Goal: Task Accomplishment & Management: Manage account settings

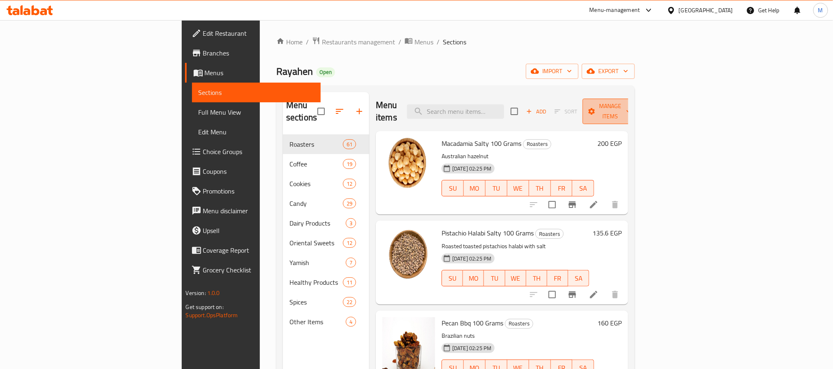
click at [637, 111] on button "Manage items" at bounding box center [609, 111] width 55 height 25
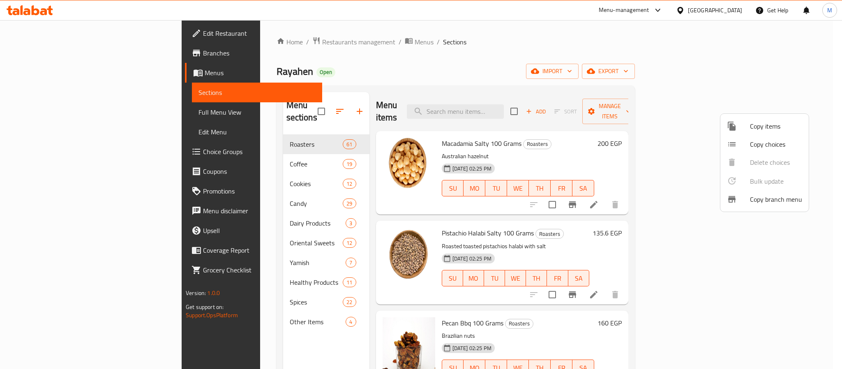
click at [549, 125] on div at bounding box center [421, 184] width 842 height 369
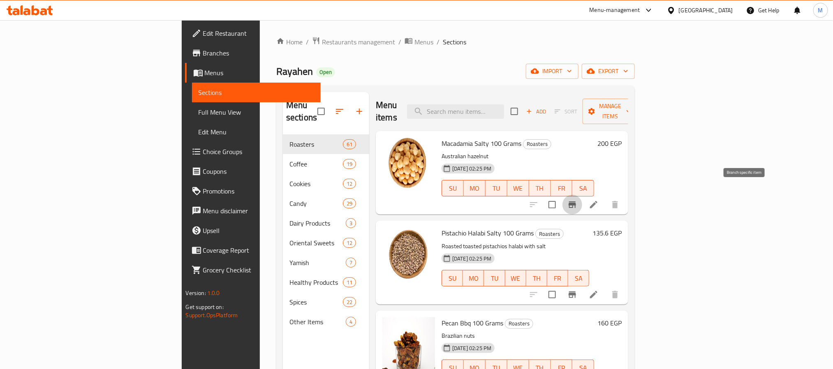
click at [576, 201] on icon "Branch-specific-item" at bounding box center [571, 204] width 7 height 7
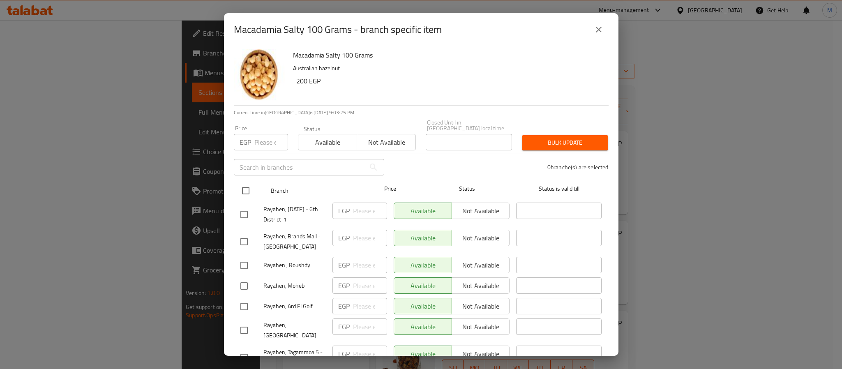
scroll to position [62, 0]
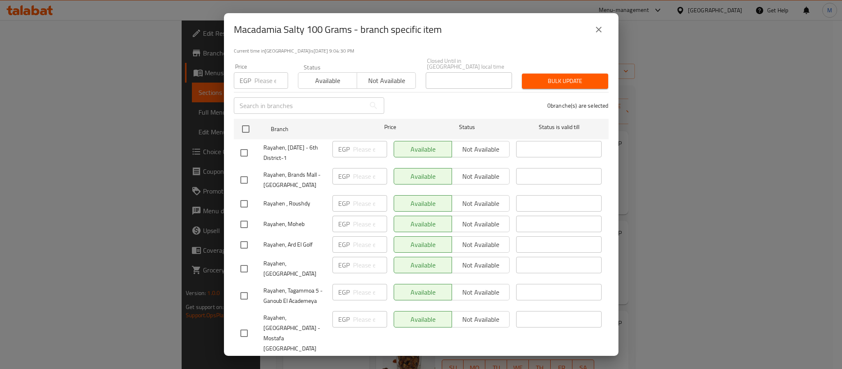
click at [596, 28] on icon "close" at bounding box center [599, 30] width 10 height 10
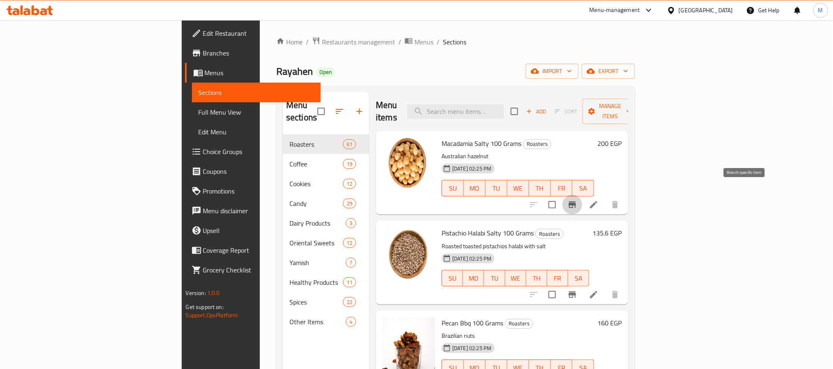
click at [577, 200] on icon "Branch-specific-item" at bounding box center [572, 205] width 10 height 10
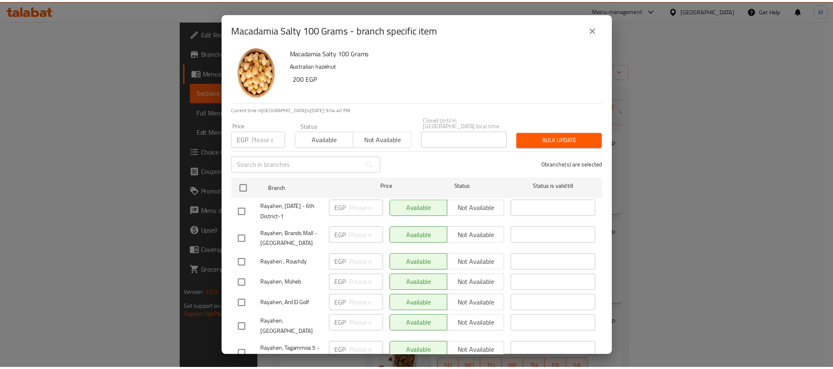
scroll to position [0, 0]
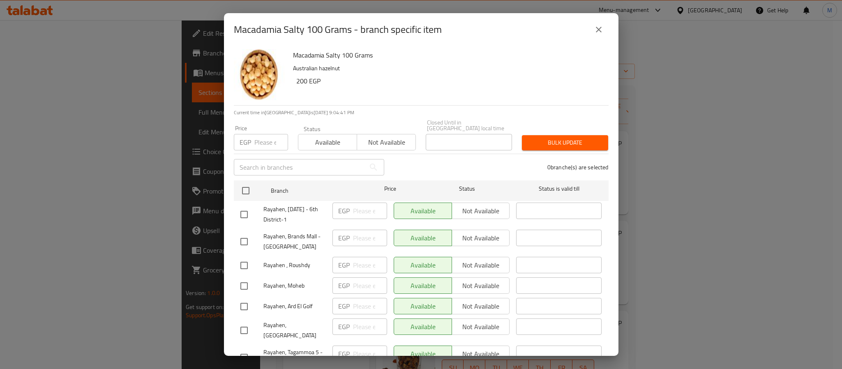
click at [594, 29] on icon "close" at bounding box center [599, 30] width 10 height 10
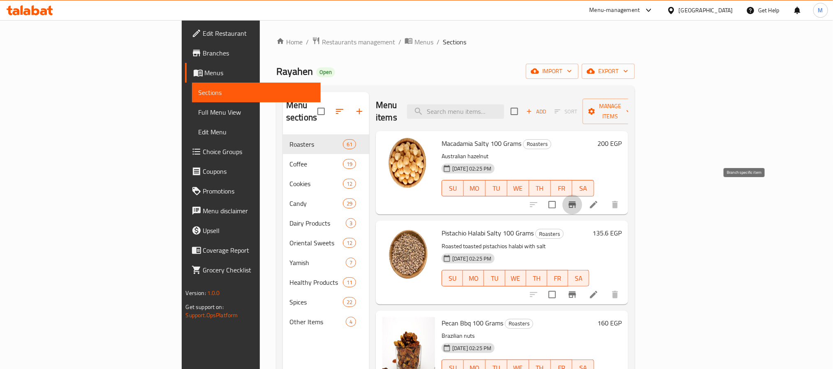
click at [582, 196] on button "Branch-specific-item" at bounding box center [572, 205] width 20 height 20
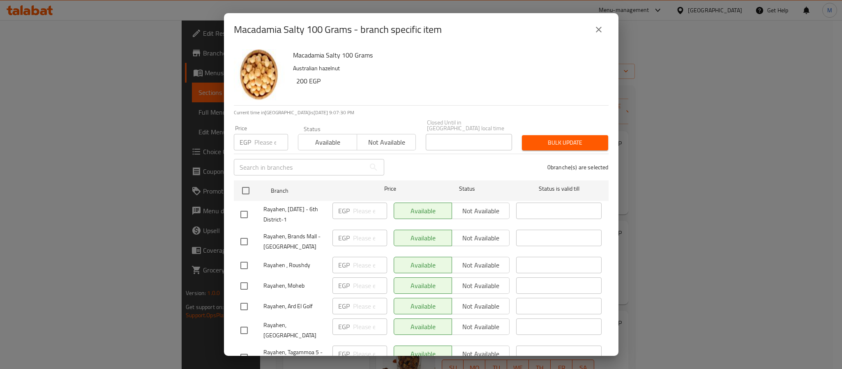
click at [600, 25] on icon "close" at bounding box center [599, 30] width 10 height 10
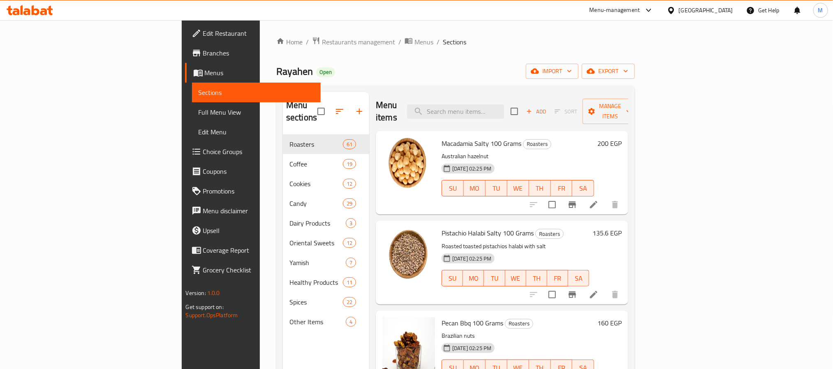
click at [621, 138] on h6 "200 EGP" at bounding box center [609, 144] width 24 height 12
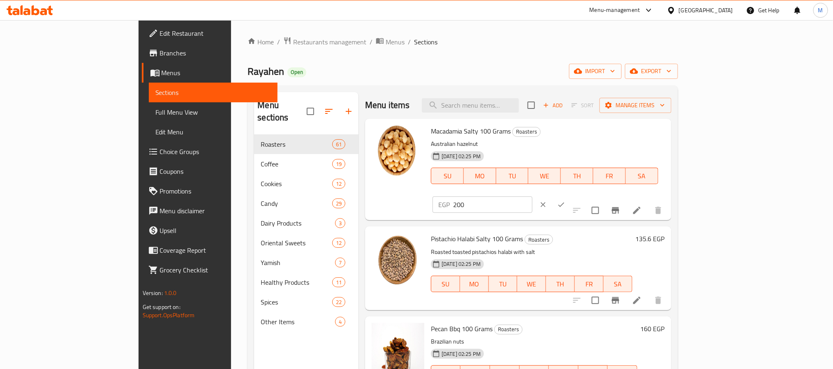
click at [532, 196] on input "200" at bounding box center [492, 204] width 79 height 16
type input "226"
click at [547, 201] on icon "clear" at bounding box center [543, 205] width 8 height 8
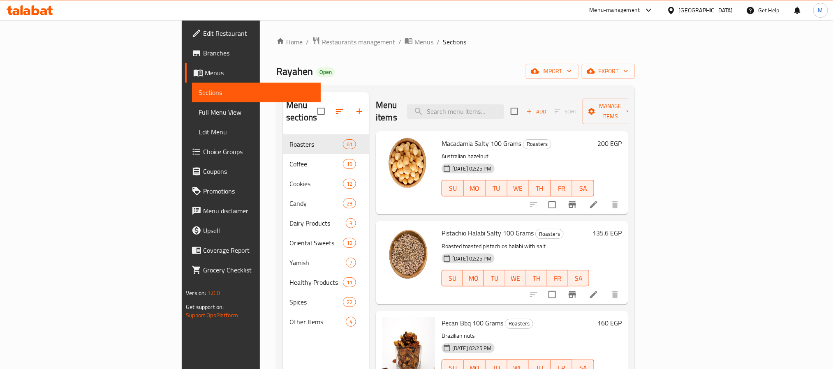
click at [624, 93] on div "Menu items Add Sort Manage items" at bounding box center [502, 111] width 252 height 39
click at [414, 43] on span "Menus" at bounding box center [423, 42] width 19 height 10
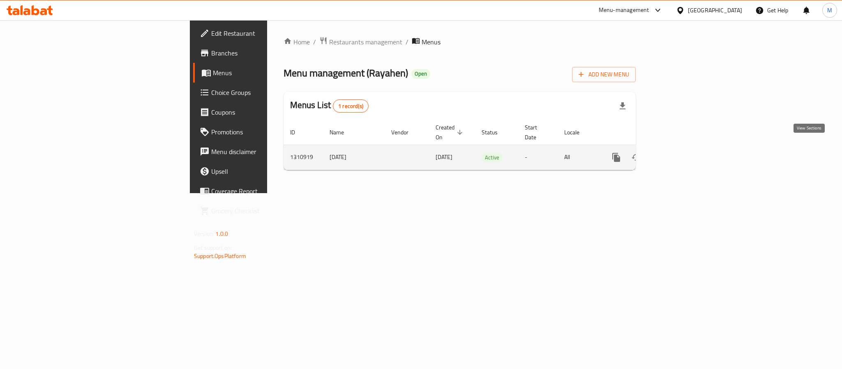
click at [681, 152] on icon "enhanced table" at bounding box center [676, 157] width 10 height 10
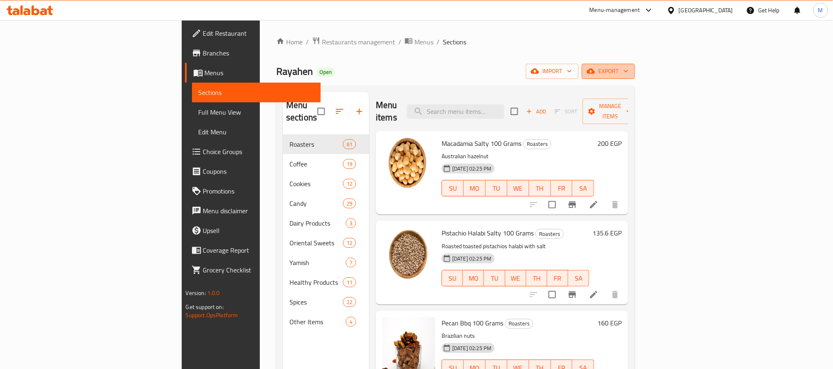
click at [628, 72] on span "export" at bounding box center [608, 71] width 40 height 10
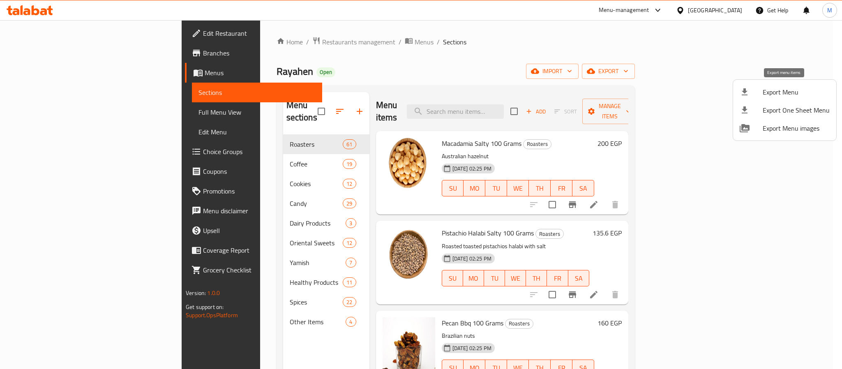
click at [779, 85] on li "Export Menu" at bounding box center [784, 92] width 103 height 18
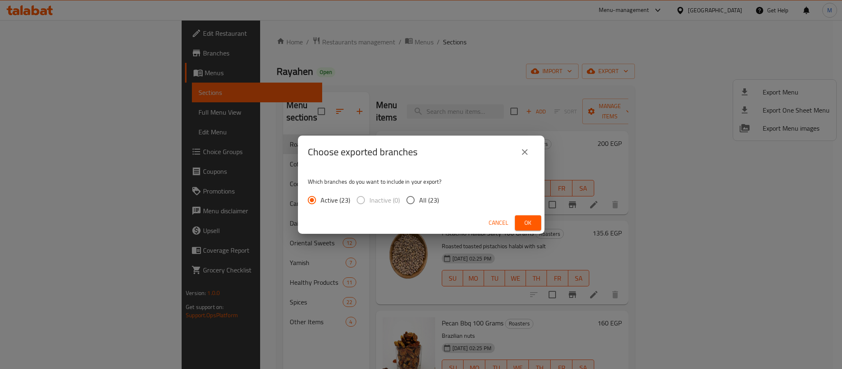
click at [428, 196] on span "All (23)" at bounding box center [429, 200] width 20 height 10
click at [419, 196] on input "All (23)" at bounding box center [410, 200] width 17 height 17
radio input "true"
click at [523, 224] on span "Ok" at bounding box center [528, 223] width 13 height 10
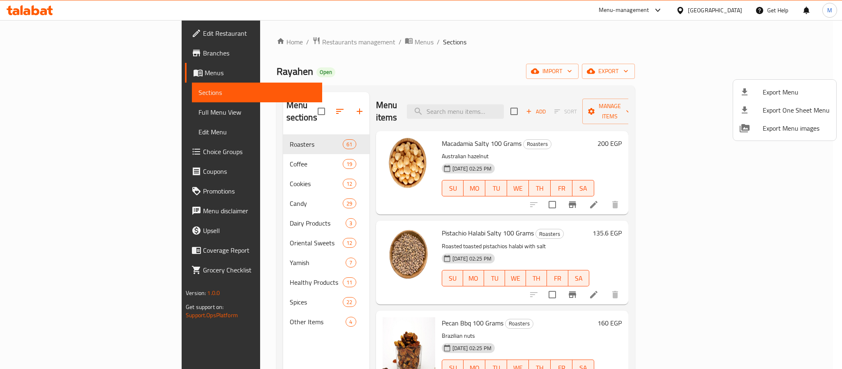
click at [656, 152] on div at bounding box center [421, 184] width 842 height 369
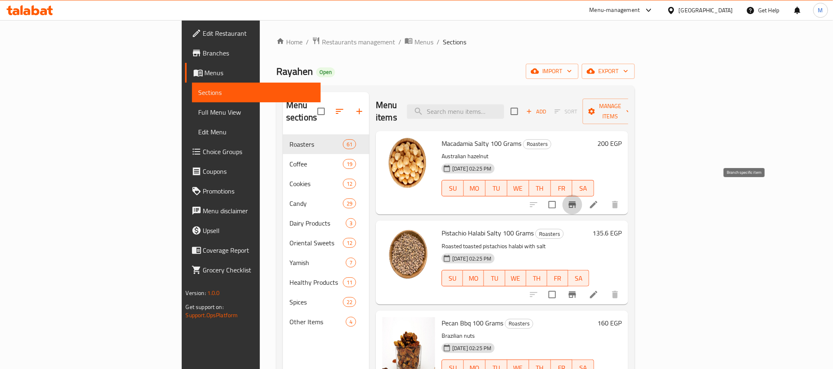
click at [576, 201] on icon "Branch-specific-item" at bounding box center [571, 204] width 7 height 7
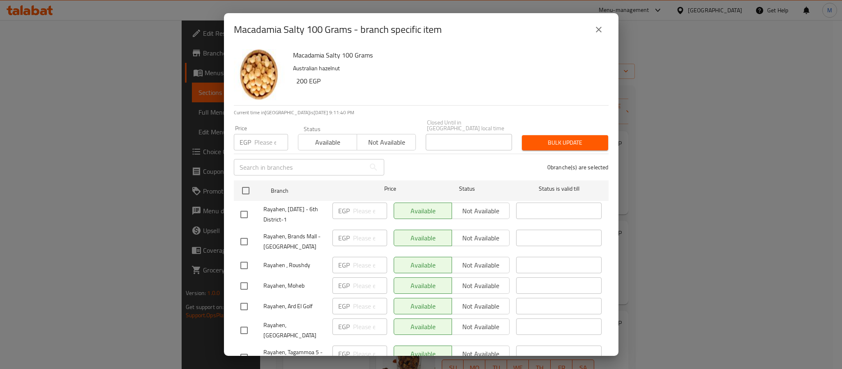
click at [294, 204] on span "Rayahen, [DATE] - 6th District-1" at bounding box center [294, 214] width 62 height 21
copy span "Rayahen, [DATE] - 6th District-1"
click at [606, 31] on button "close" at bounding box center [599, 30] width 20 height 20
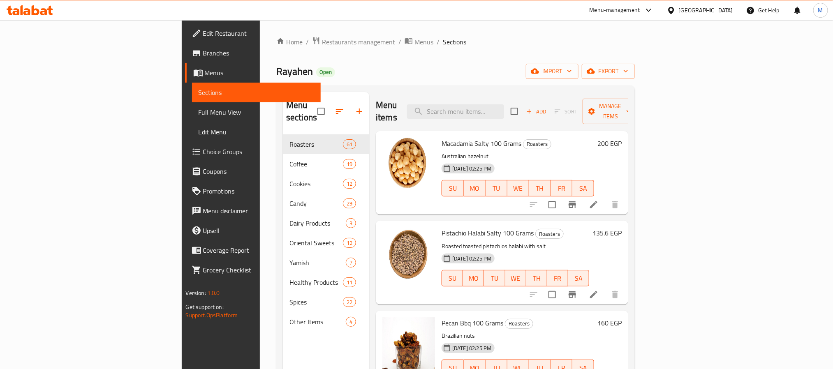
click at [203, 48] on span "Branches" at bounding box center [258, 53] width 111 height 10
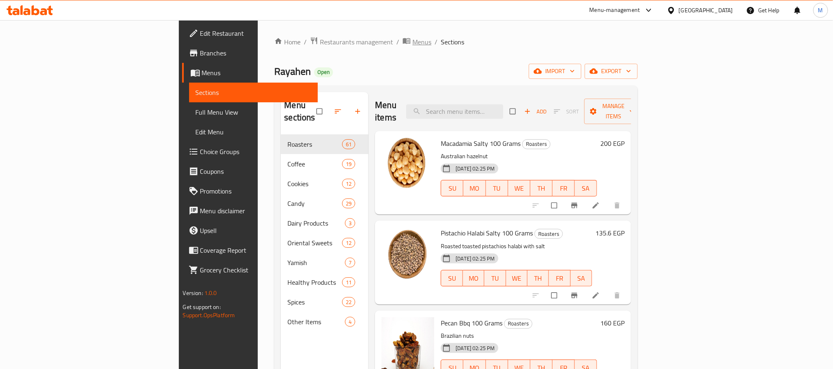
click at [402, 39] on span "breadcrumb" at bounding box center [407, 42] width 10 height 11
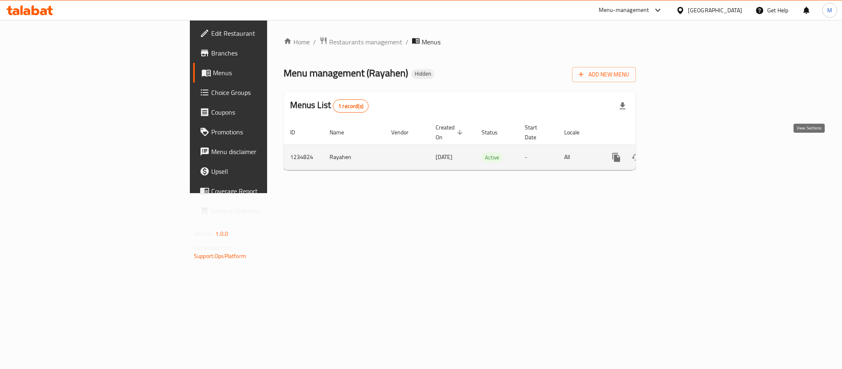
click at [686, 155] on link "enhanced table" at bounding box center [676, 158] width 20 height 20
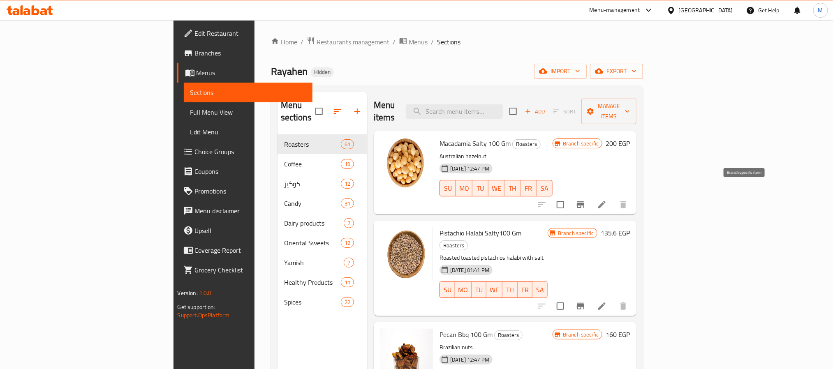
click at [584, 201] on icon "Branch-specific-item" at bounding box center [580, 204] width 7 height 7
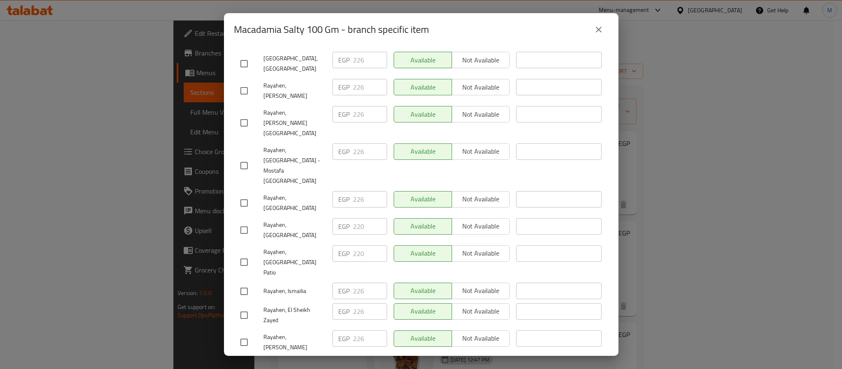
scroll to position [311, 0]
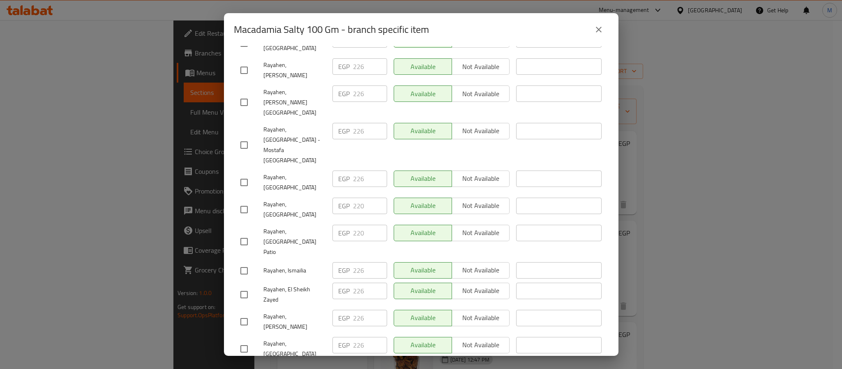
click at [294, 199] on span "Rayahen, Port said" at bounding box center [294, 209] width 62 height 21
copy span "Rayahen, Port said"
click at [296, 226] on span "Rayahen, New Cairo Patio" at bounding box center [294, 241] width 62 height 31
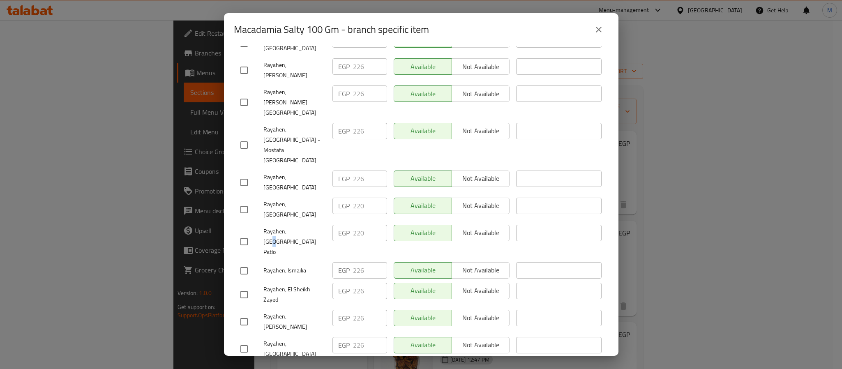
click at [296, 226] on span "Rayahen, New Cairo Patio" at bounding box center [294, 241] width 62 height 31
copy span "Rayahen, New Cairo Patio"
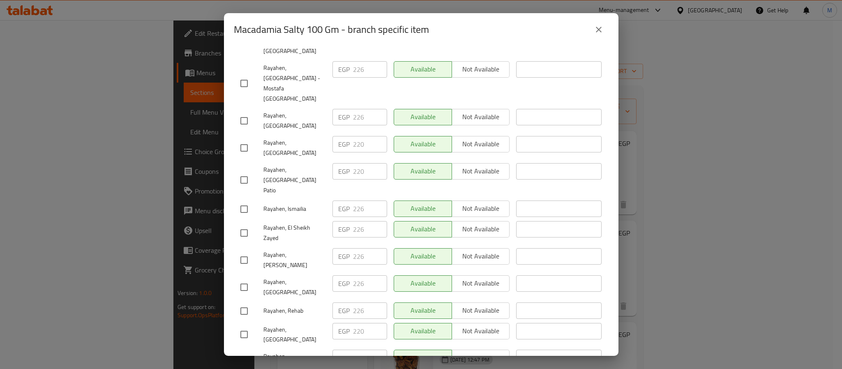
click at [291, 325] on span "Rayahen, Zamzam Mall" at bounding box center [294, 335] width 62 height 21
copy span "Rayahen, Zamzam Mall"
click at [283, 351] on span "Rayahen, Mahla" at bounding box center [294, 361] width 62 height 21
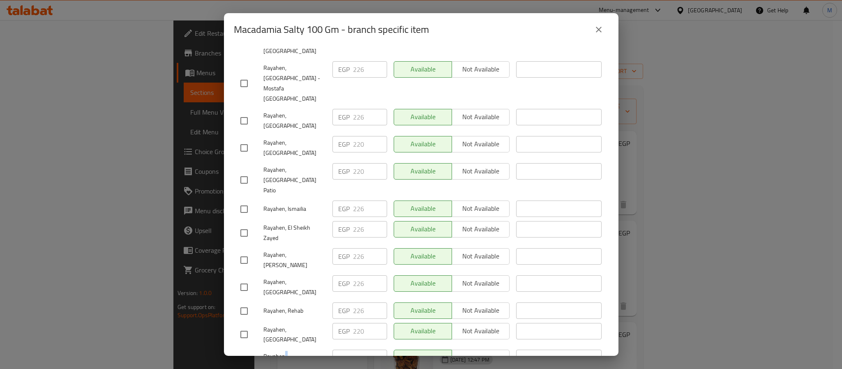
click at [283, 351] on span "Rayahen, Mahla" at bounding box center [294, 361] width 62 height 21
copy span "Rayahen, Mahla"
click at [603, 32] on button "close" at bounding box center [599, 30] width 20 height 20
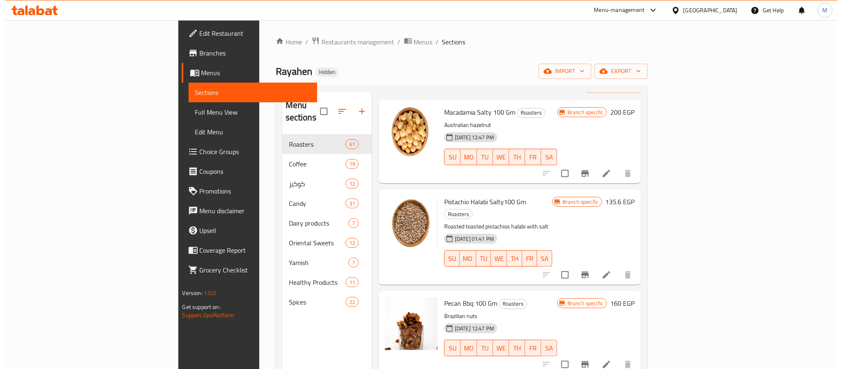
scroll to position [62, 0]
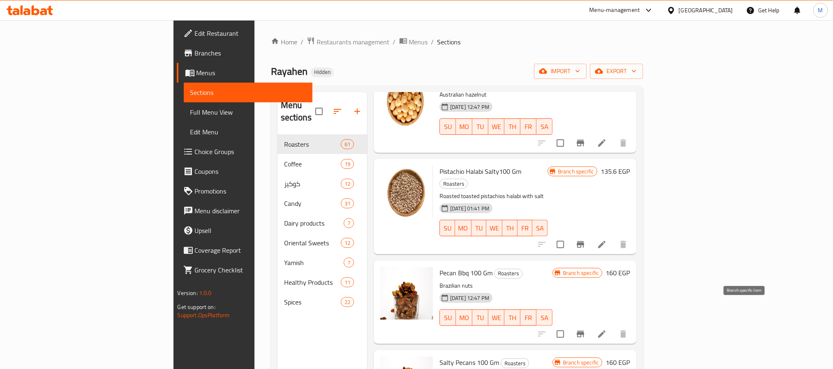
click at [590, 324] on button "Branch-specific-item" at bounding box center [580, 334] width 20 height 20
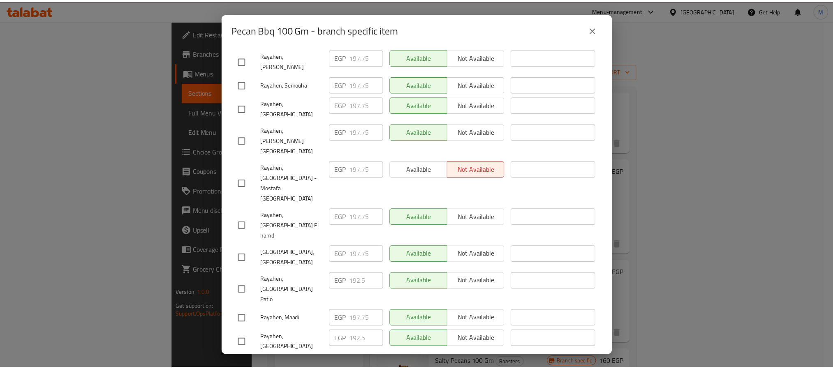
scroll to position [372, 0]
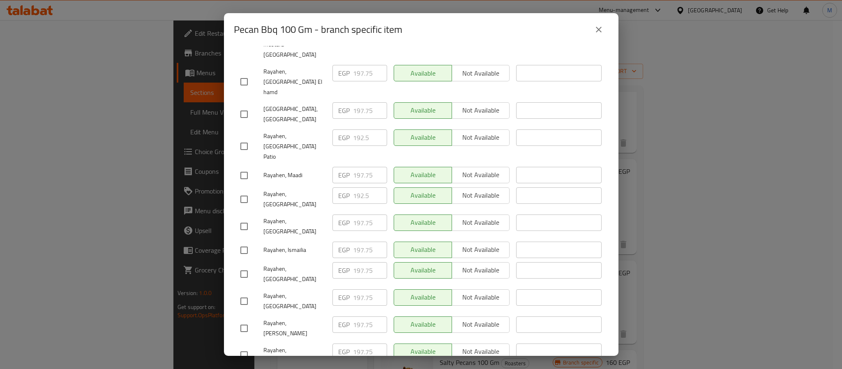
click at [301, 189] on span "Rayahen, Abassya" at bounding box center [294, 199] width 62 height 21
copy span "Rayahen, Abassya"
click at [600, 33] on icon "close" at bounding box center [599, 30] width 10 height 10
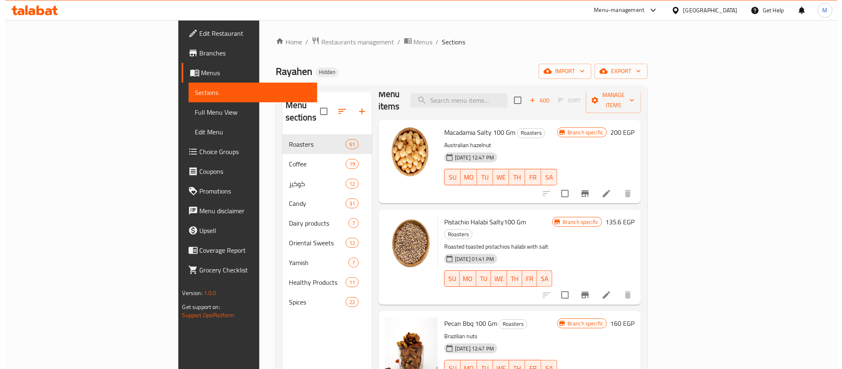
scroll to position [0, 0]
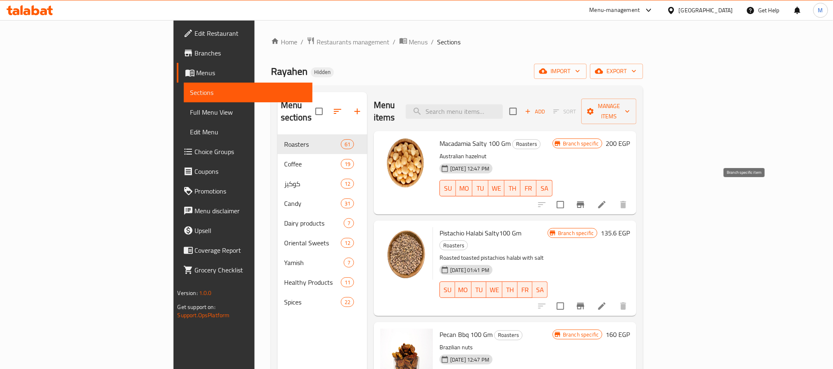
click at [584, 201] on icon "Branch-specific-item" at bounding box center [580, 204] width 7 height 7
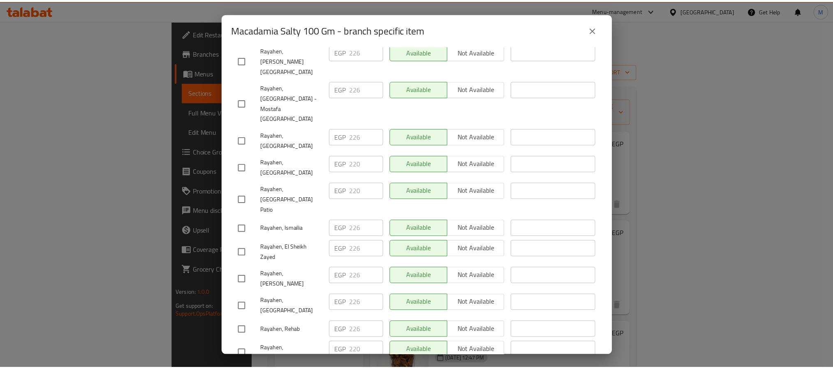
scroll to position [372, 0]
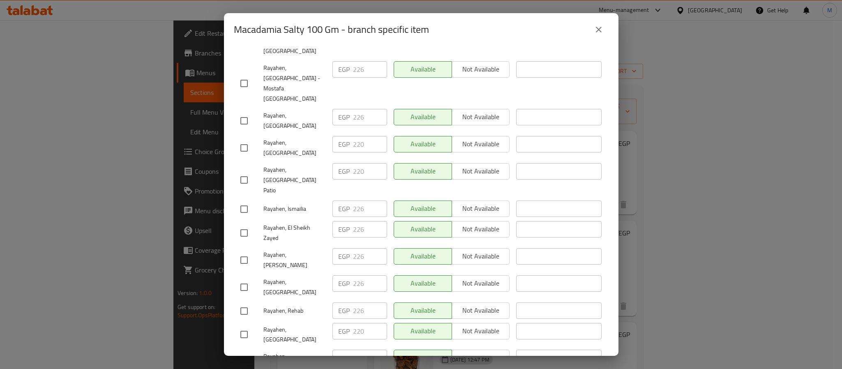
click at [597, 25] on icon "close" at bounding box center [599, 30] width 10 height 10
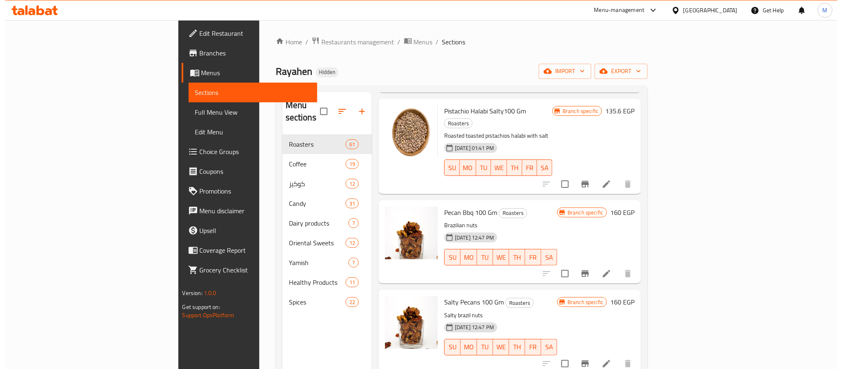
scroll to position [123, 0]
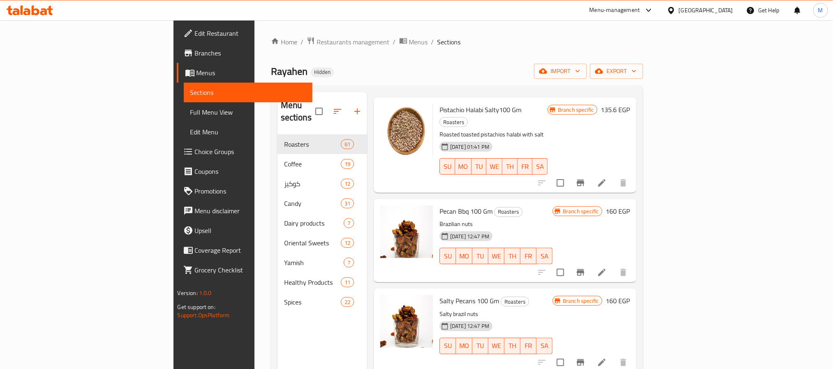
click at [584, 269] on icon "Branch-specific-item" at bounding box center [580, 272] width 7 height 7
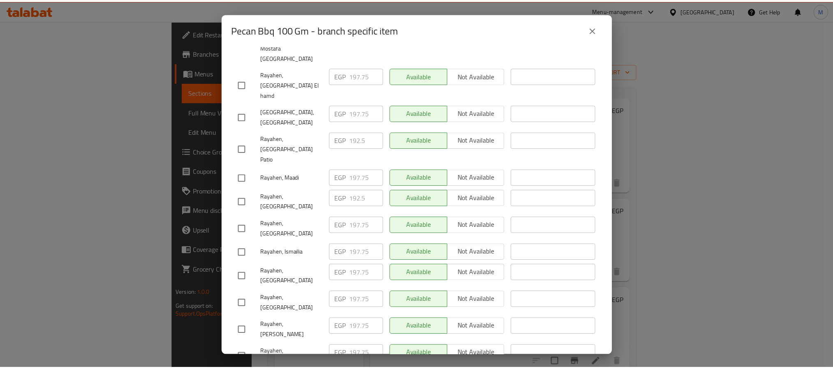
scroll to position [372, 0]
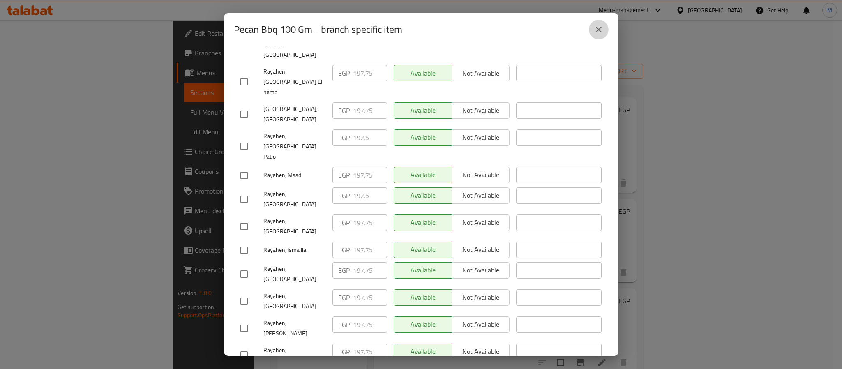
click at [602, 35] on button "close" at bounding box center [599, 30] width 20 height 20
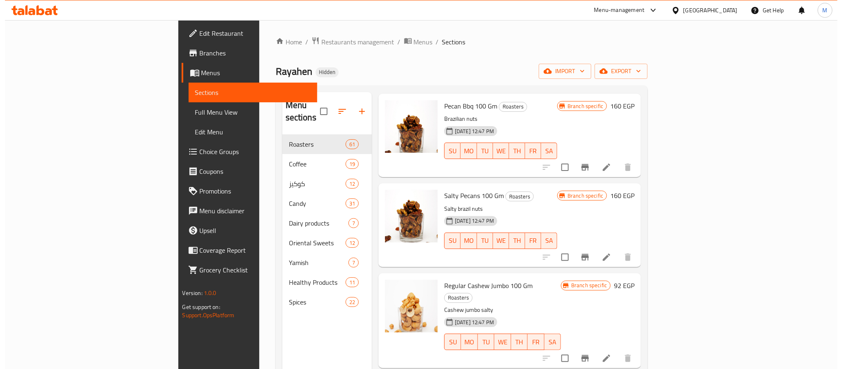
scroll to position [247, 0]
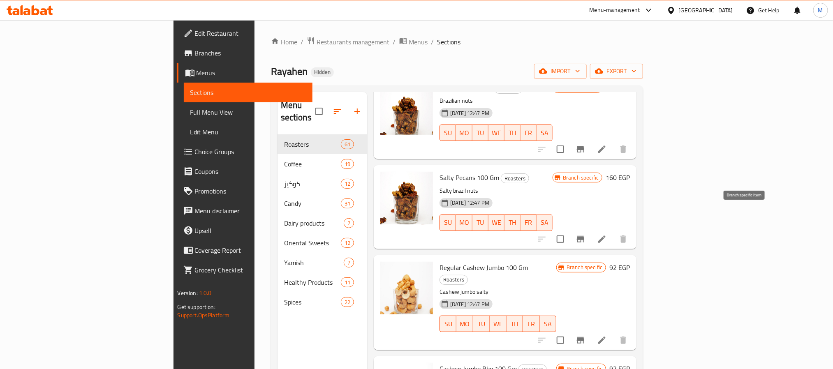
click at [590, 229] on button "Branch-specific-item" at bounding box center [580, 239] width 20 height 20
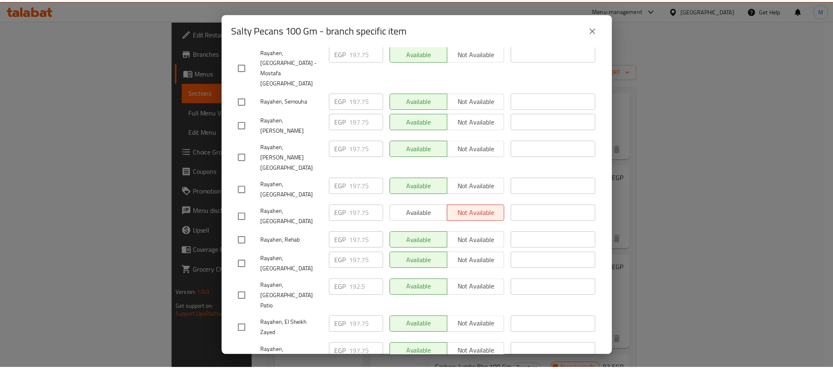
scroll to position [372, 0]
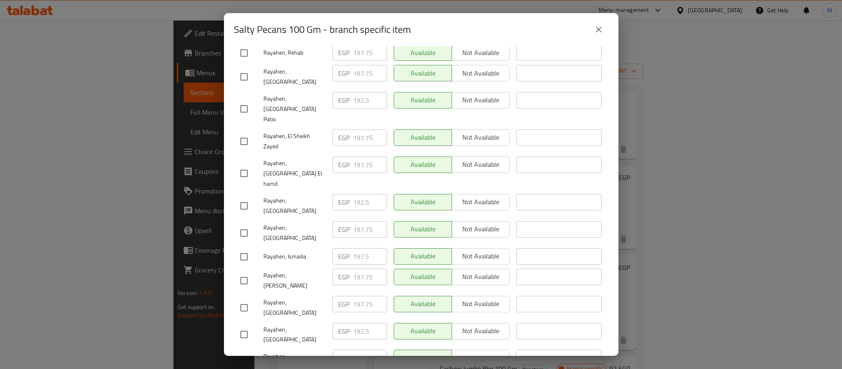
drag, startPoint x: 603, startPoint y: 21, endPoint x: 600, endPoint y: 25, distance: 4.6
click at [602, 21] on button "close" at bounding box center [599, 30] width 20 height 20
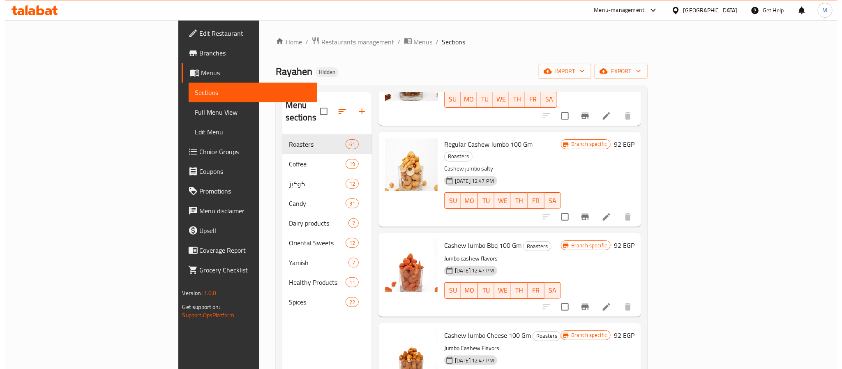
scroll to position [432, 0]
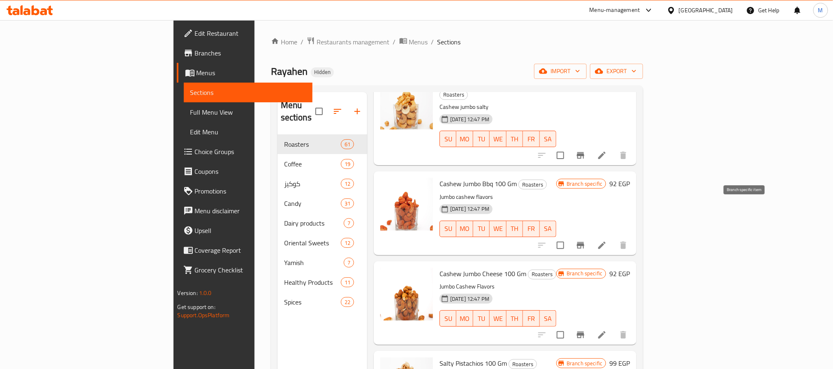
click at [584, 242] on icon "Branch-specific-item" at bounding box center [580, 245] width 7 height 7
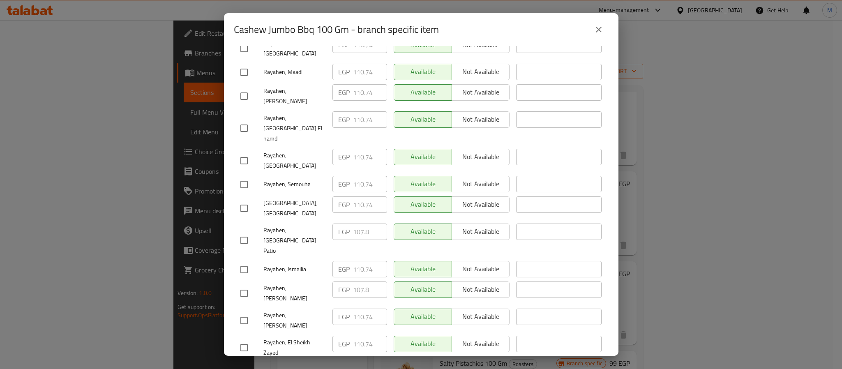
scroll to position [372, 0]
click at [593, 30] on button "close" at bounding box center [599, 30] width 20 height 20
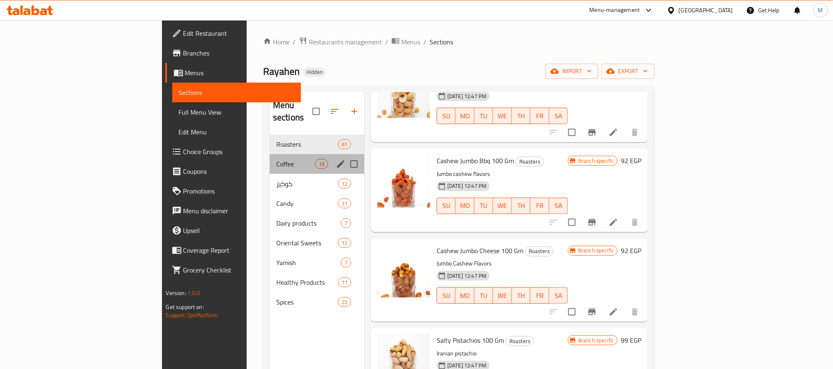
drag, startPoint x: 199, startPoint y: 143, endPoint x: 841, endPoint y: 199, distance: 645.2
click at [270, 154] on div "Coffee 19" at bounding box center [317, 164] width 95 height 20
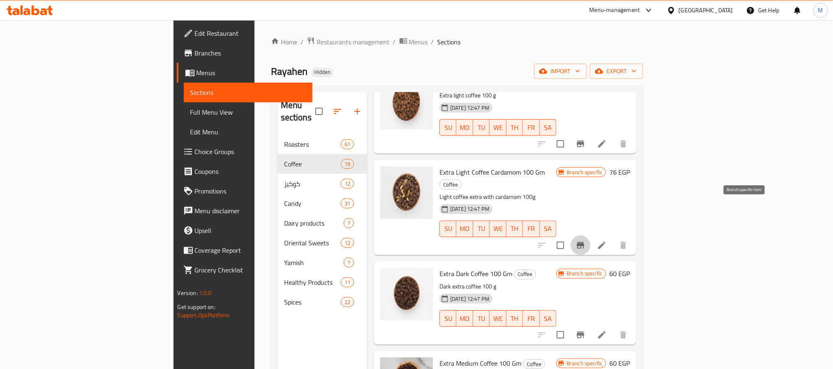
click at [590, 236] on button "Branch-specific-item" at bounding box center [580, 246] width 20 height 20
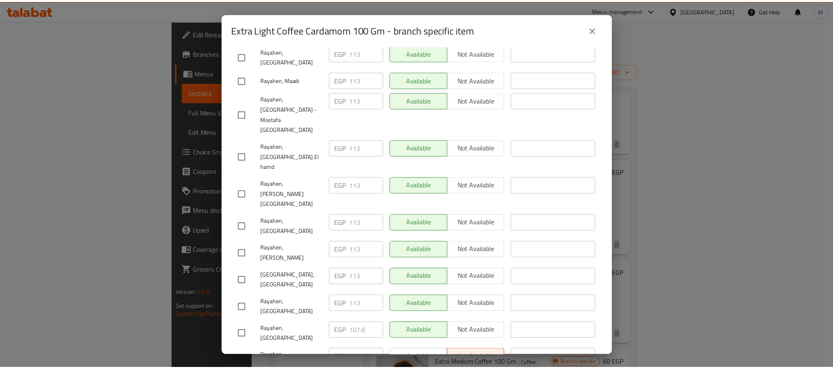
scroll to position [45, 0]
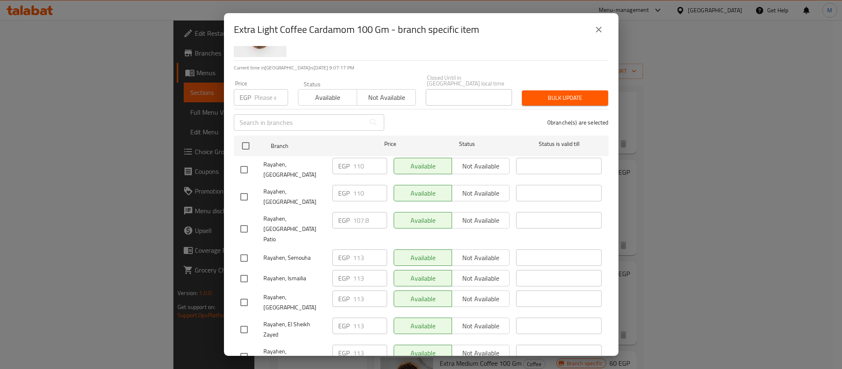
click at [601, 35] on button "close" at bounding box center [599, 30] width 20 height 20
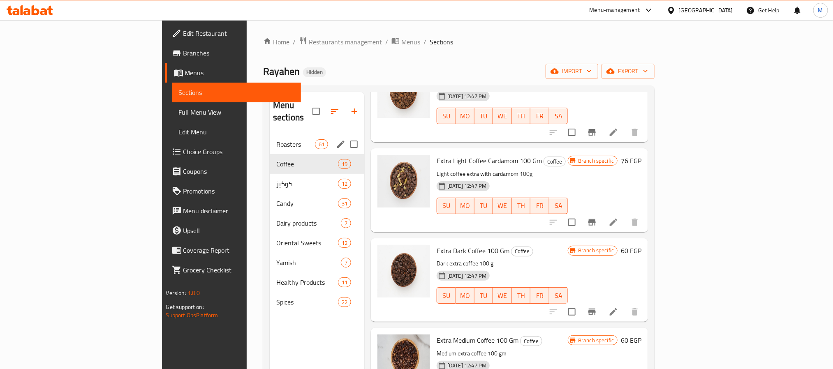
click at [270, 134] on div "Roasters 61" at bounding box center [317, 144] width 95 height 20
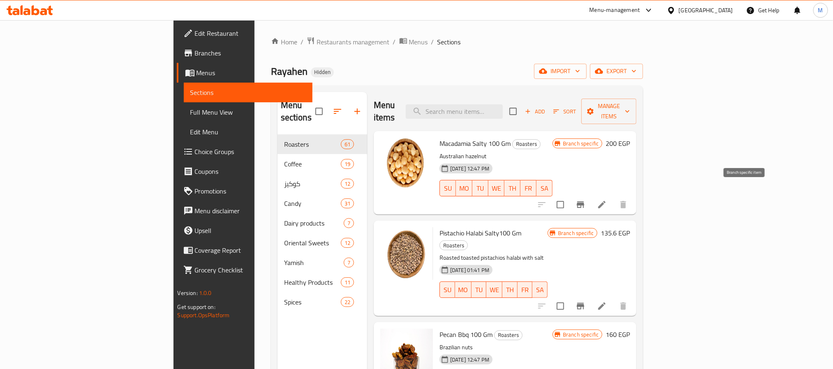
click at [590, 200] on button "Branch-specific-item" at bounding box center [580, 205] width 20 height 20
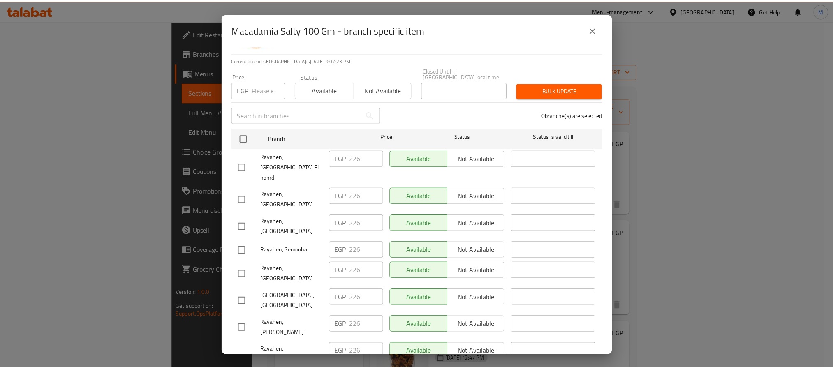
scroll to position [123, 0]
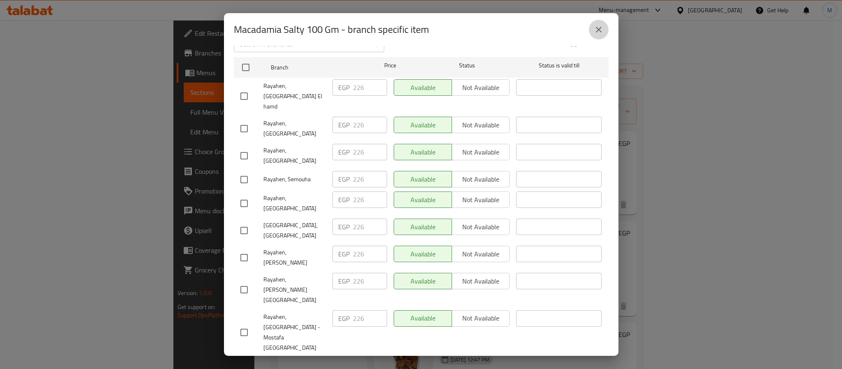
click at [598, 30] on icon "close" at bounding box center [599, 30] width 10 height 10
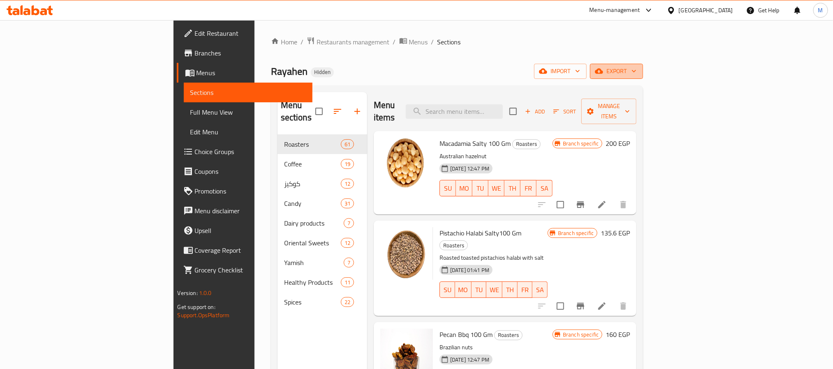
click at [636, 72] on span "export" at bounding box center [616, 71] width 40 height 10
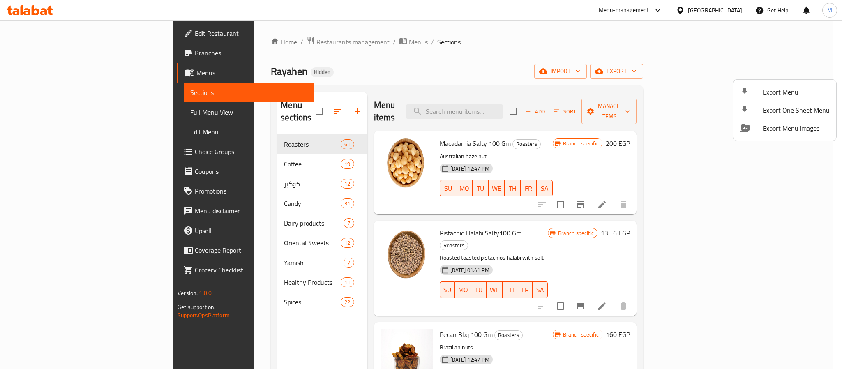
click at [530, 67] on div at bounding box center [421, 184] width 842 height 369
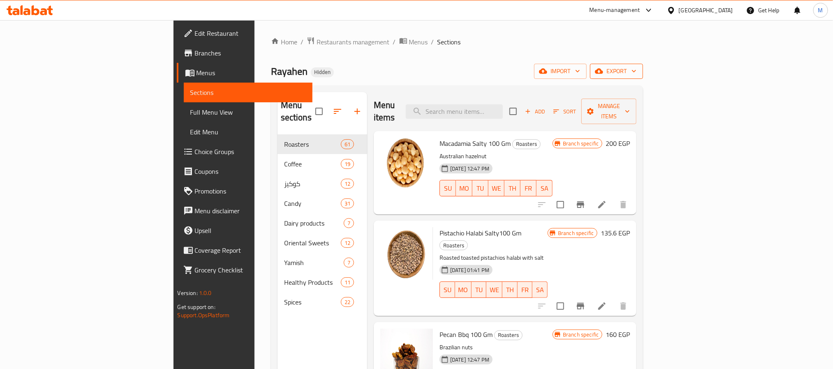
click at [636, 72] on span "export" at bounding box center [616, 71] width 40 height 10
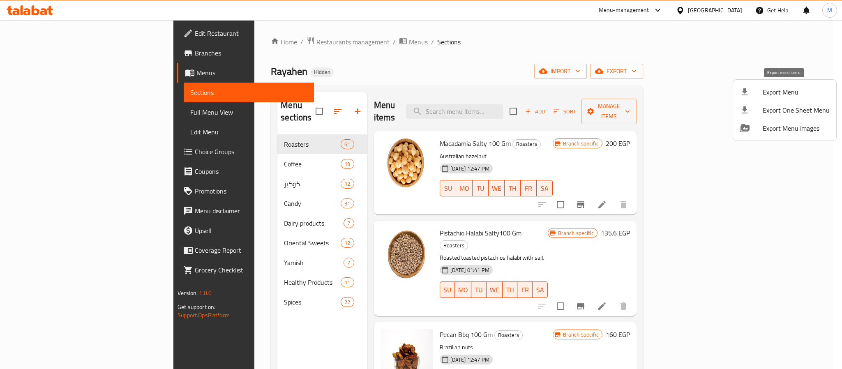
click at [755, 90] on div at bounding box center [751, 92] width 23 height 10
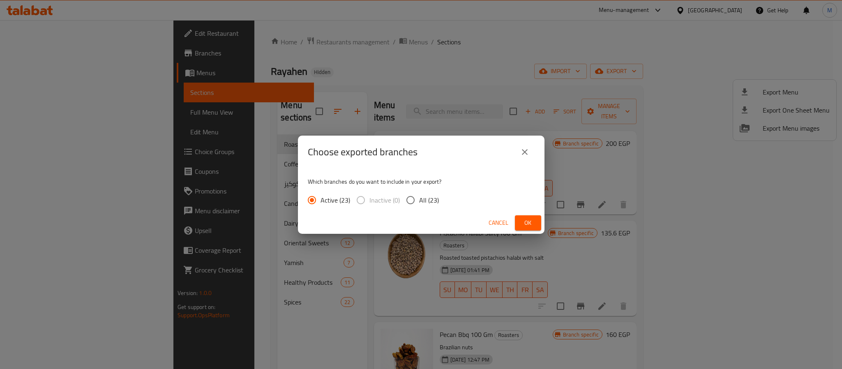
click at [422, 201] on span "All (23)" at bounding box center [429, 200] width 20 height 10
click at [419, 201] on input "All (23)" at bounding box center [410, 200] width 17 height 17
radio input "true"
click at [531, 225] on span "Ok" at bounding box center [528, 223] width 13 height 10
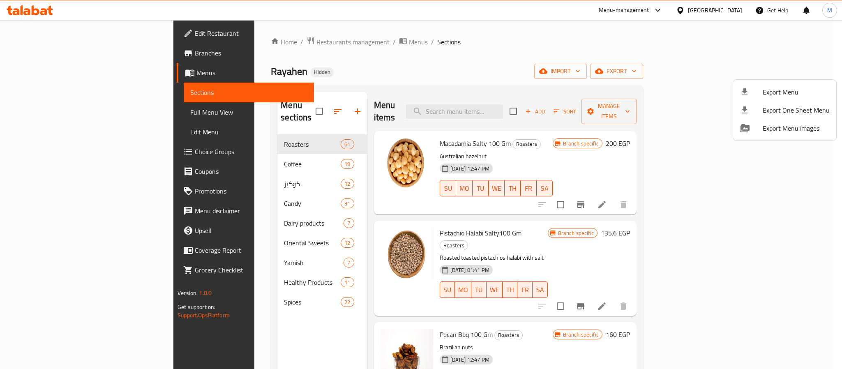
click at [547, 153] on div at bounding box center [421, 184] width 842 height 369
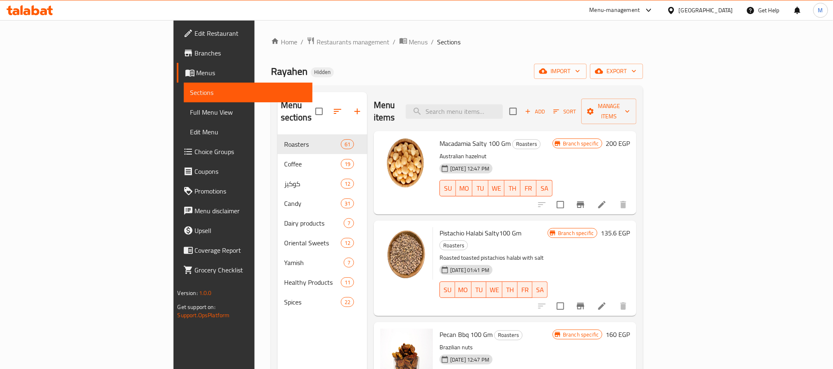
click at [382, 57] on div "Home / Restaurants management / Menus / Sections Rayahen Hidden import export M…" at bounding box center [457, 252] width 372 height 431
click at [177, 60] on link "Branches" at bounding box center [245, 53] width 136 height 20
